Goal: Information Seeking & Learning: Learn about a topic

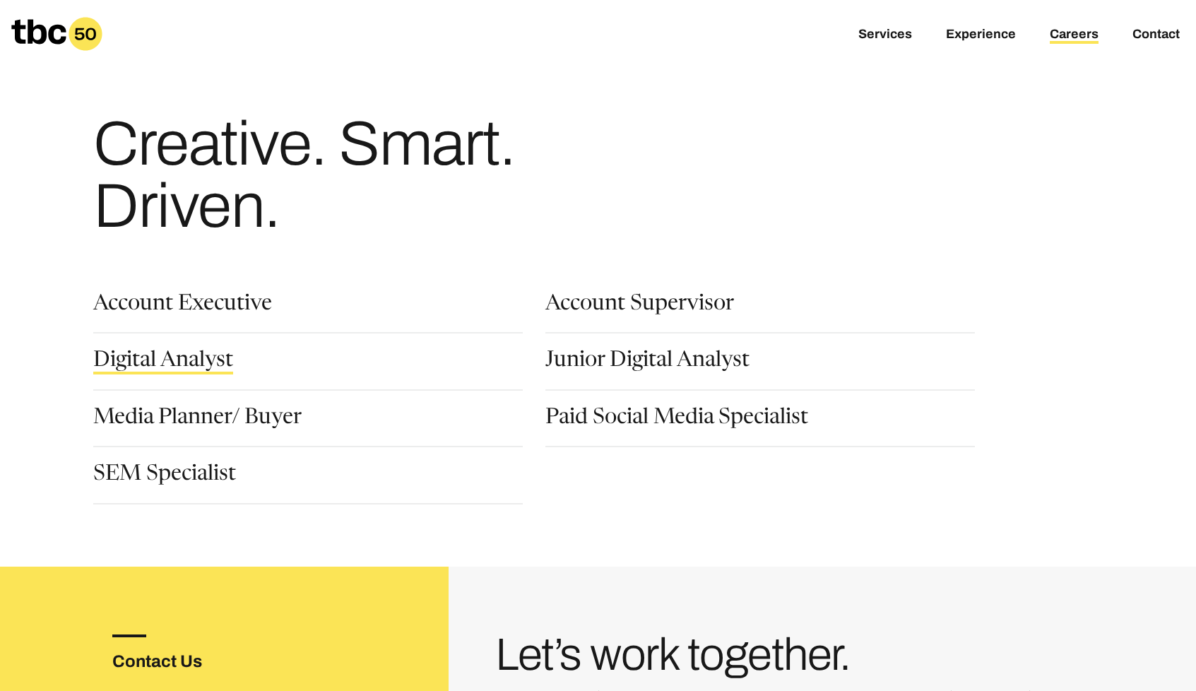
click at [201, 358] on link "Digital Analyst" at bounding box center [163, 362] width 140 height 24
click at [652, 413] on link "Paid Social Media Specialist" at bounding box center [676, 419] width 263 height 24
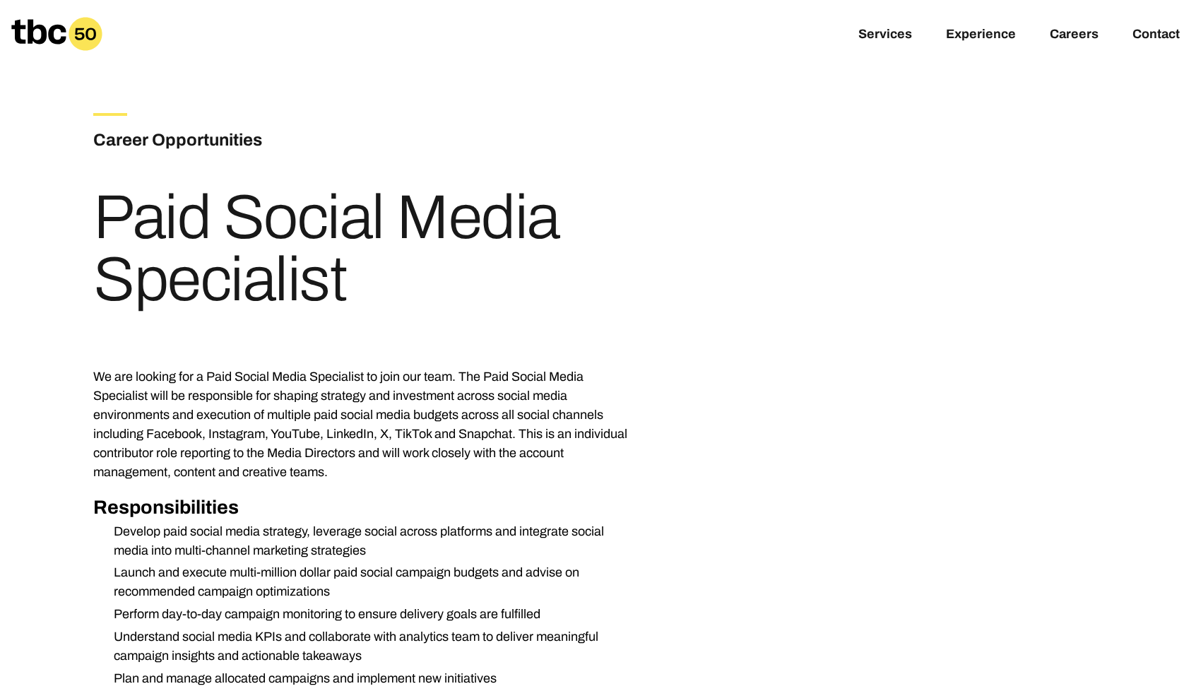
click at [223, 419] on p "We are looking for a Paid Social Media Specialist to join our team. The Paid So…" at bounding box center [364, 424] width 542 height 114
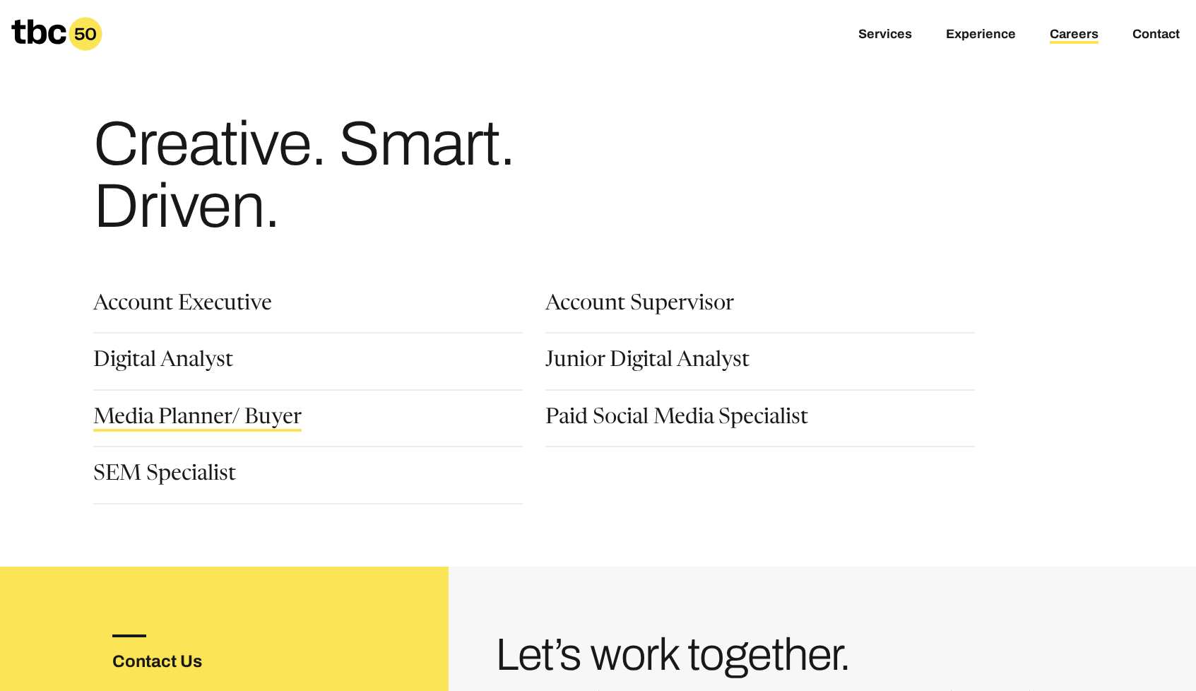
click at [209, 412] on link "Media Planner/ Buyer" at bounding box center [197, 419] width 208 height 24
click at [197, 474] on link "SEM Specialist" at bounding box center [164, 476] width 143 height 24
click at [355, 213] on h1 "Creative. Smart. Driven." at bounding box center [364, 175] width 542 height 124
